Goal: Task Accomplishment & Management: Use online tool/utility

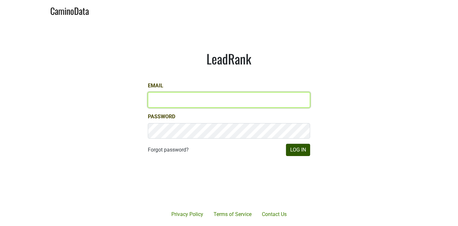
type input "marc@dumol.com"
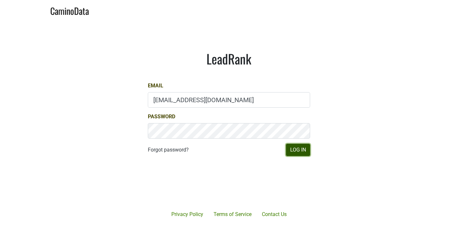
click at [297, 150] on button "Log In" at bounding box center [298, 150] width 24 height 12
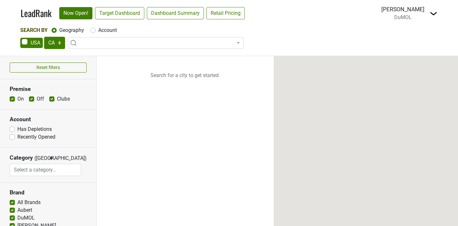
select select "CA"
select select
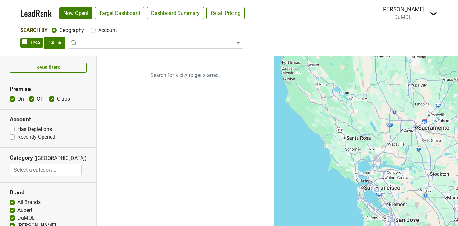
select select "CA"
select select
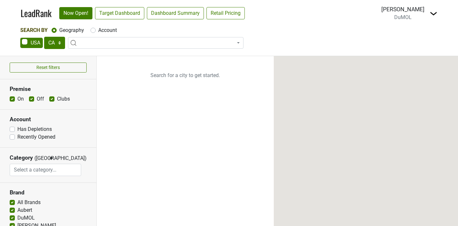
select select "CA"
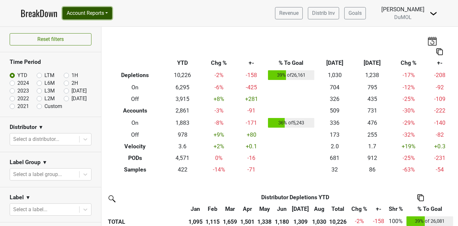
click at [106, 14] on button "Account Reports" at bounding box center [87, 13] width 50 height 12
click at [107, 12] on button "Account Reports" at bounding box center [87, 13] width 50 height 12
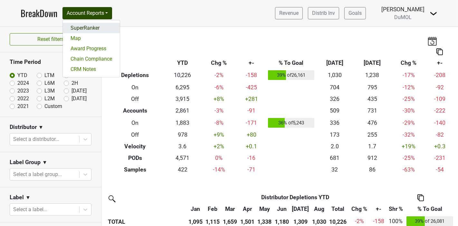
click at [93, 30] on link "SuperRanker" at bounding box center [91, 28] width 57 height 10
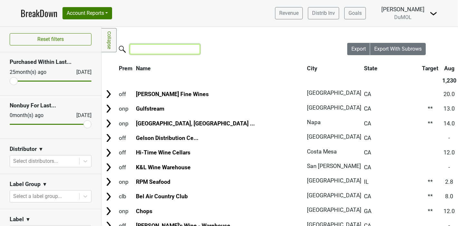
click at [148, 51] on input "search" at bounding box center [165, 49] width 70 height 10
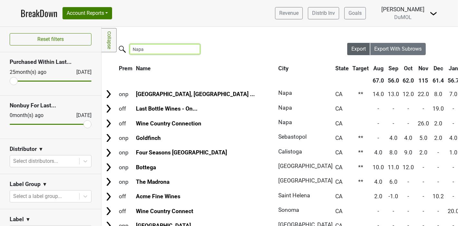
type input "Napa"
click at [351, 51] on span "Export" at bounding box center [358, 49] width 14 height 6
